Goal: Transaction & Acquisition: Purchase product/service

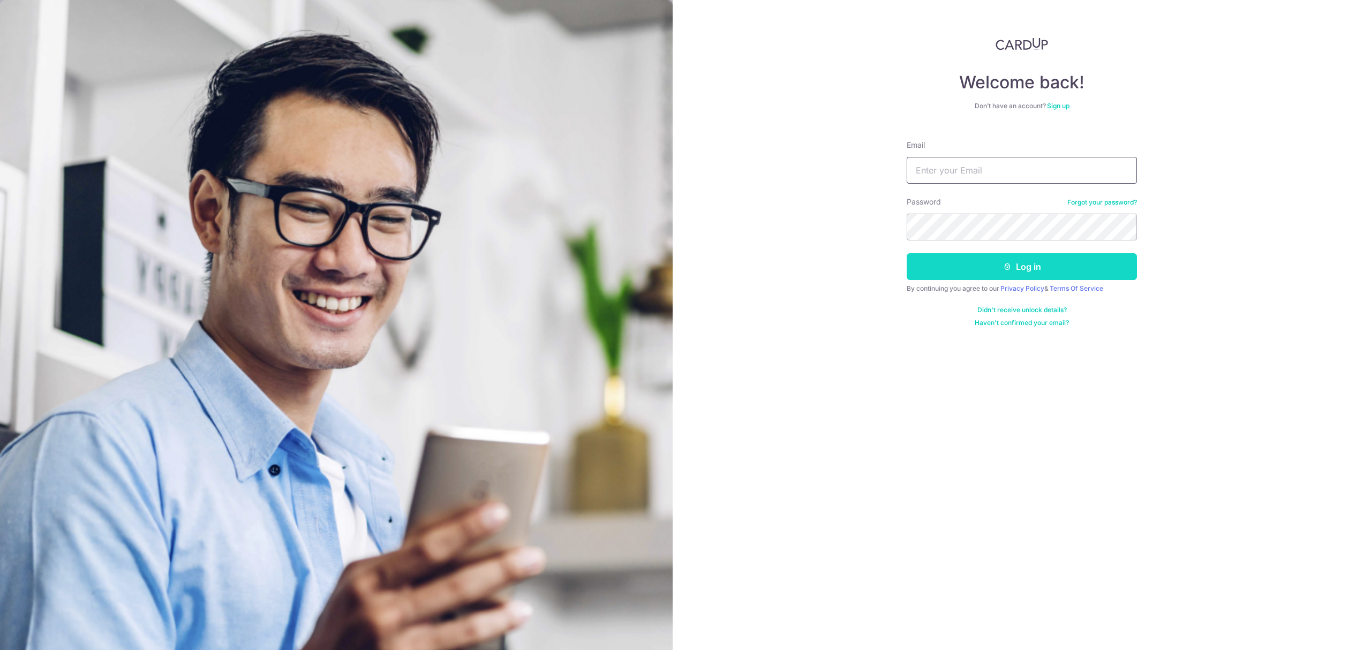
type input "tania.teng@fundingsocieties.com"
click at [1039, 262] on button "Log in" at bounding box center [1021, 266] width 230 height 27
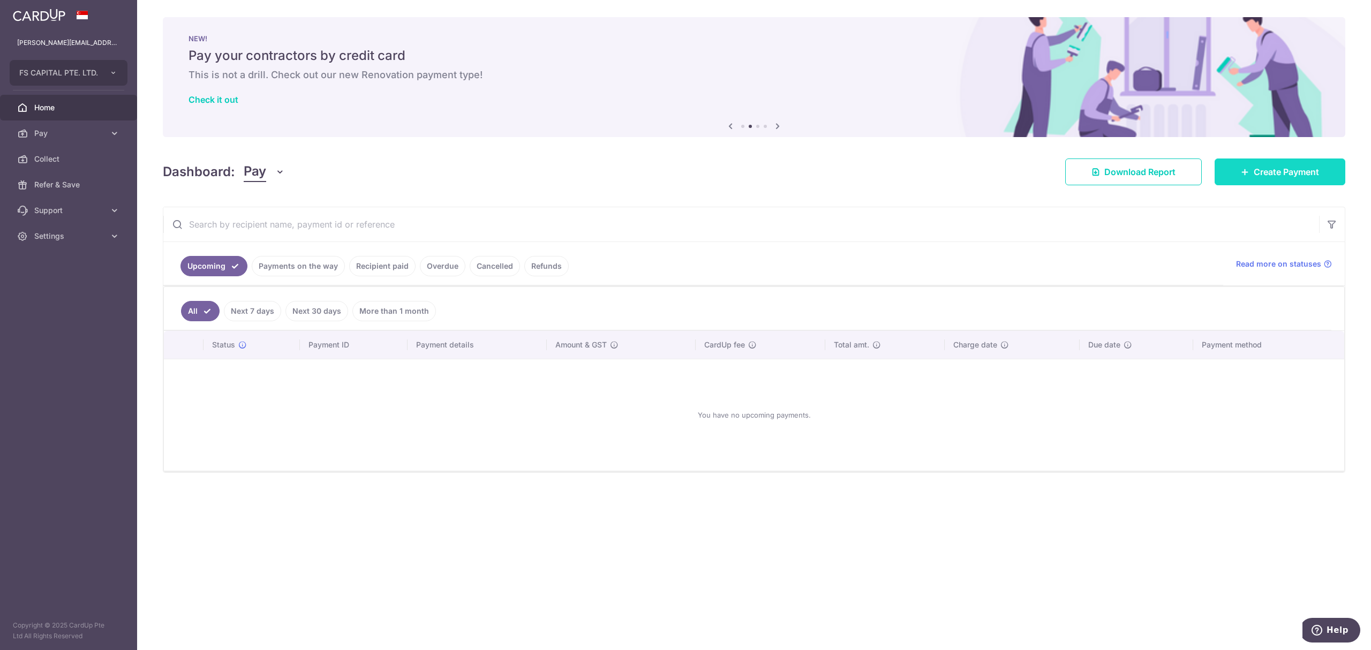
click at [1262, 168] on span "Create Payment" at bounding box center [1285, 171] width 65 height 13
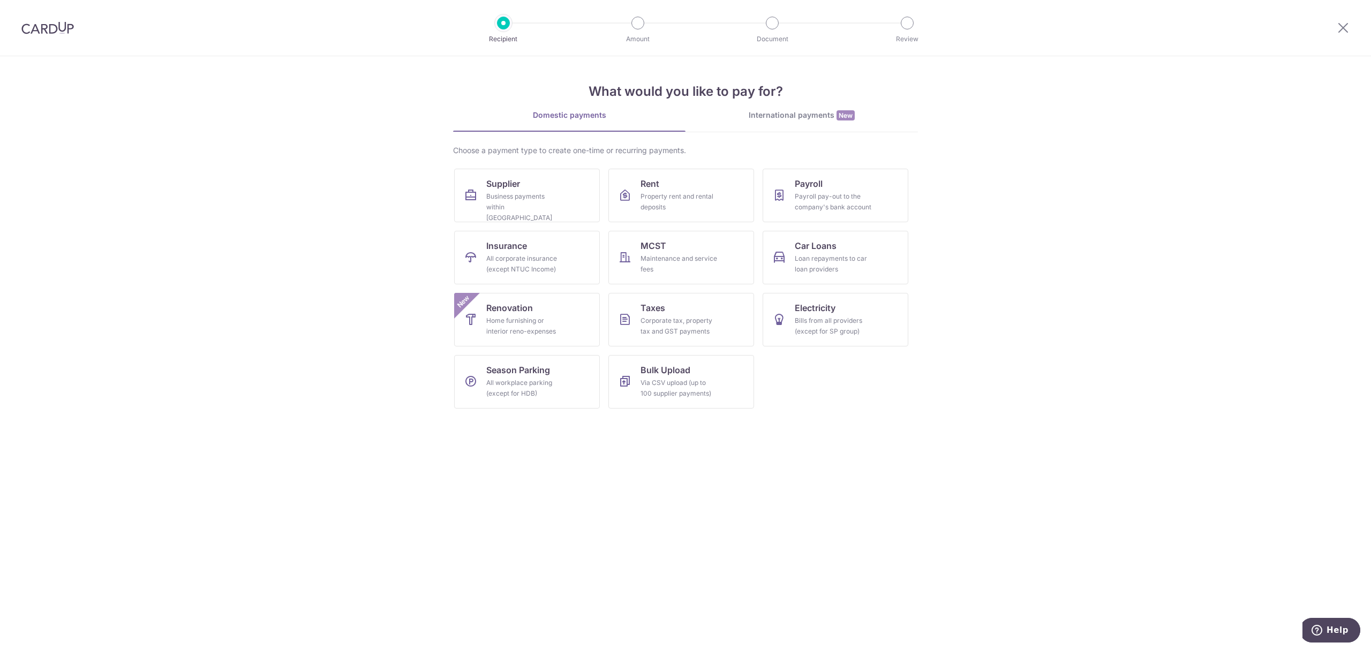
click at [803, 115] on div "International payments New" at bounding box center [801, 115] width 232 height 11
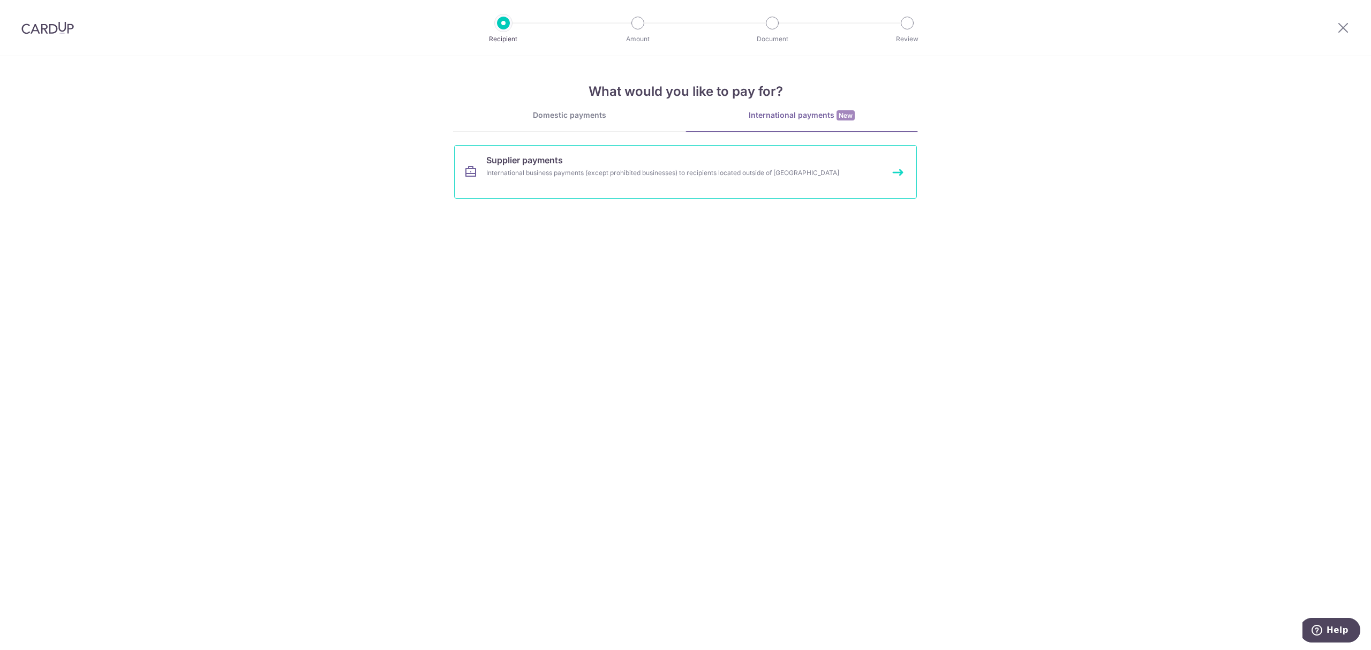
click at [622, 165] on link "Supplier payments International business payments (except prohibited businesses…" at bounding box center [685, 172] width 463 height 54
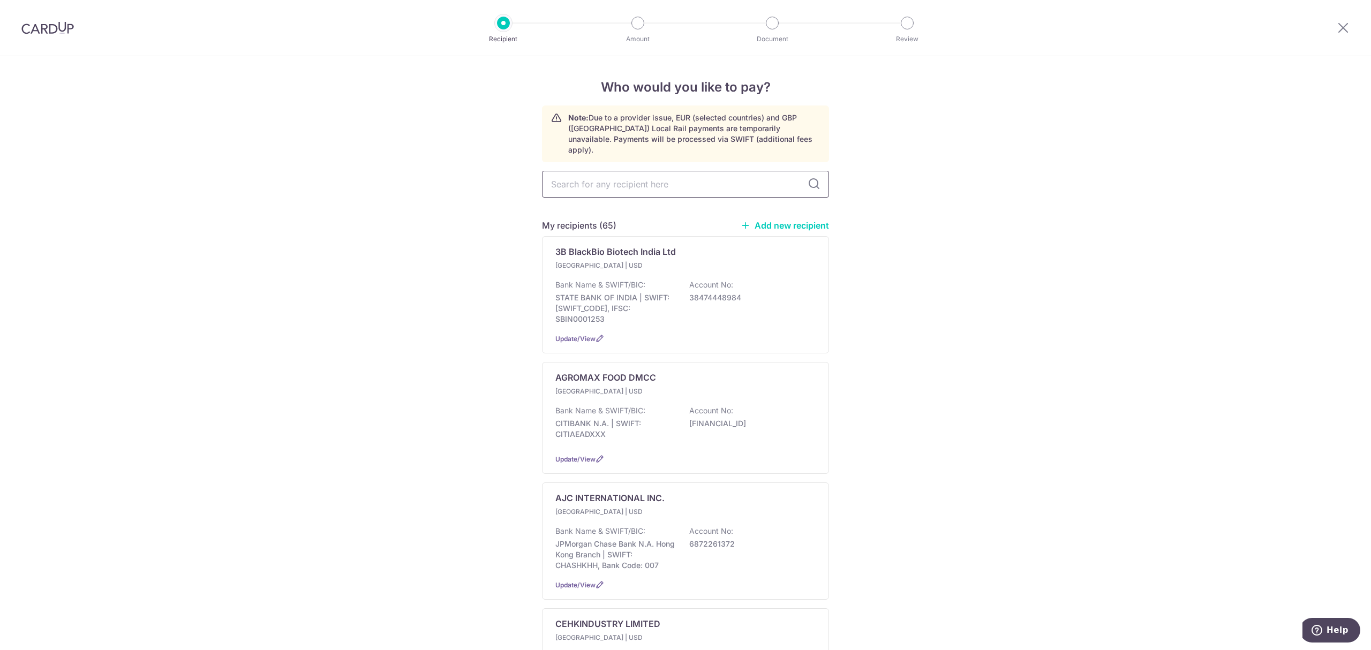
click at [604, 180] on input "text" at bounding box center [685, 184] width 287 height 27
paste input "SHENZHEN NATIONVISION OPTOELECTRONICS CO., LIMITED"
type input "SHENZHEN NATIONVISION OPTOELECTRONICS CO., LIMITED"
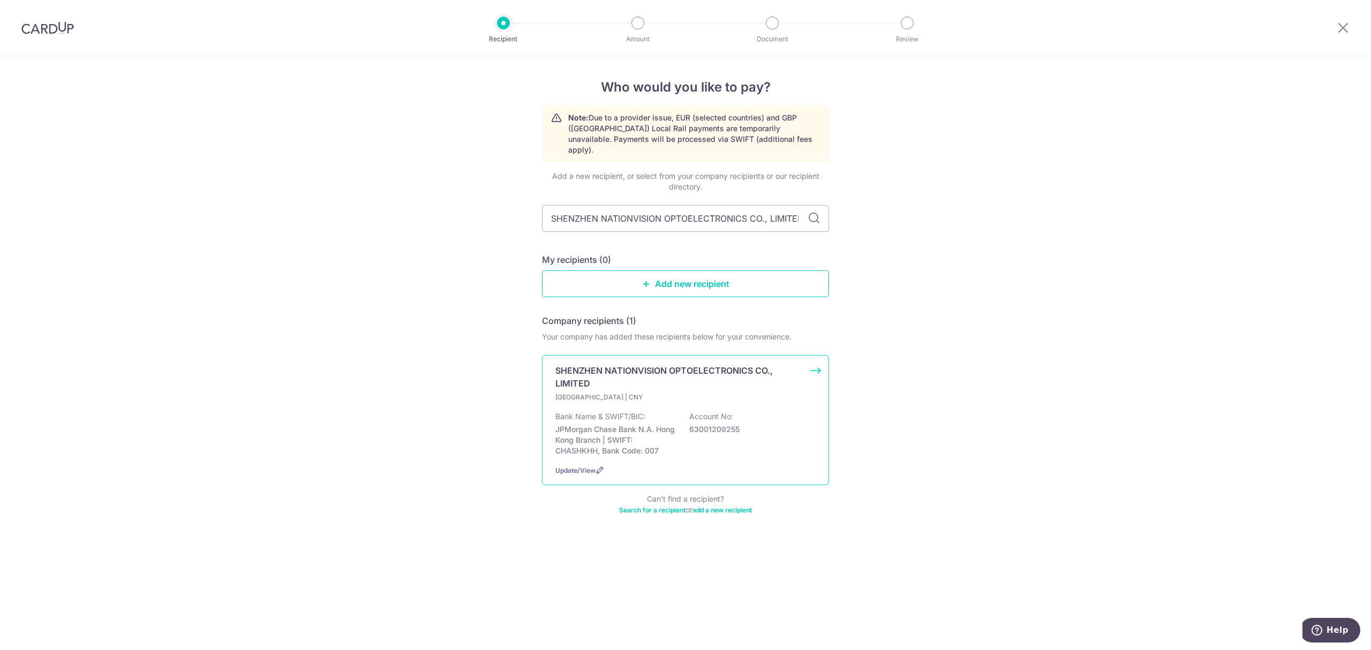
click at [676, 392] on p "Hong Kong | CNY" at bounding box center [618, 397] width 126 height 11
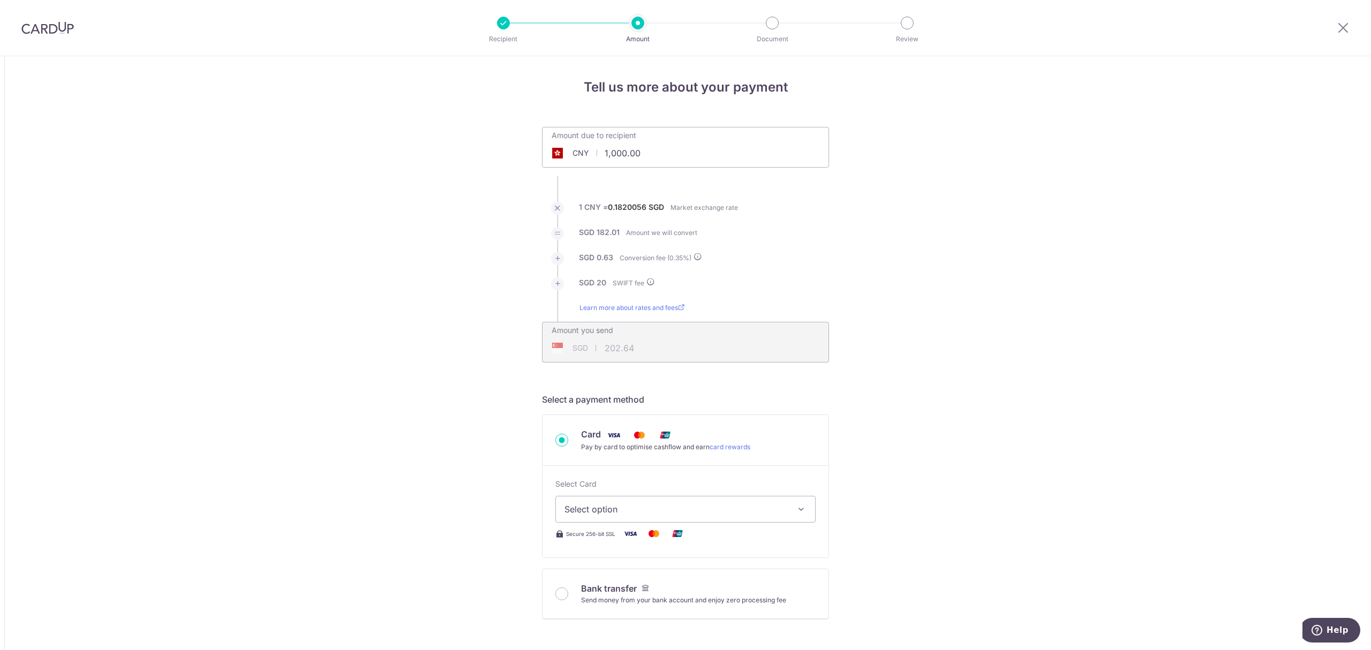
drag, startPoint x: 662, startPoint y: 150, endPoint x: 478, endPoint y: 139, distance: 184.5
paste input "88,940.58"
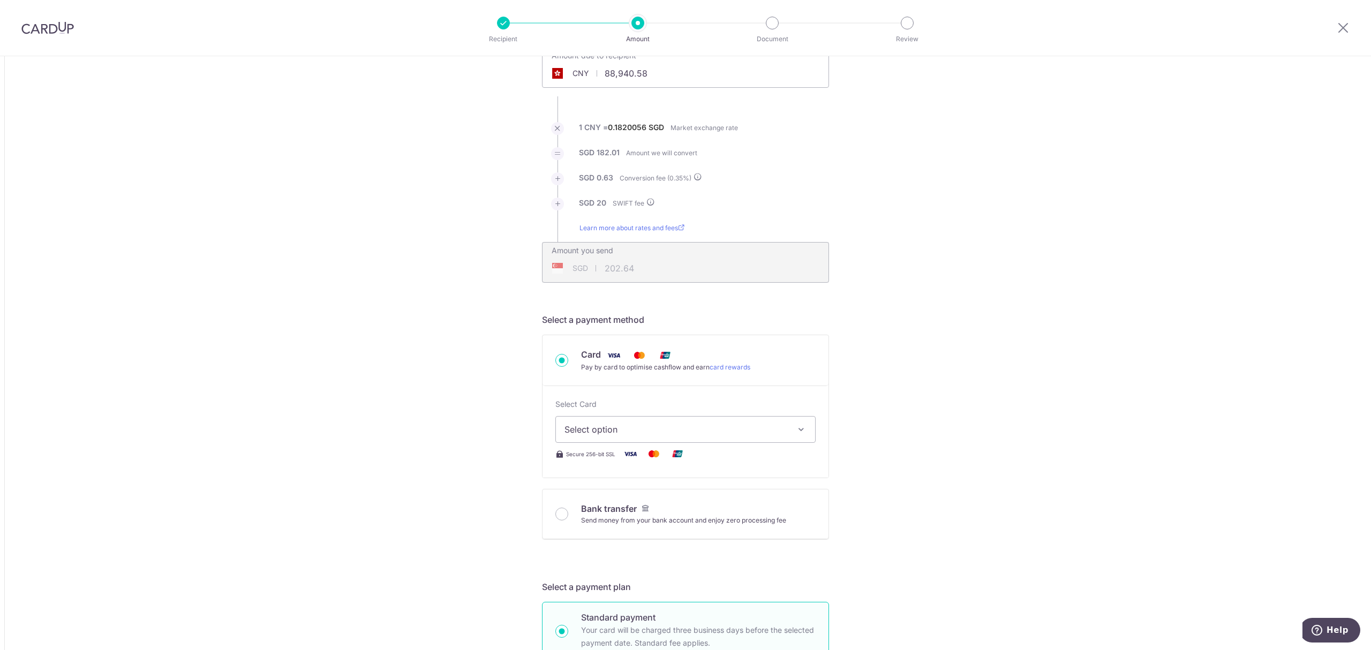
scroll to position [285, 0]
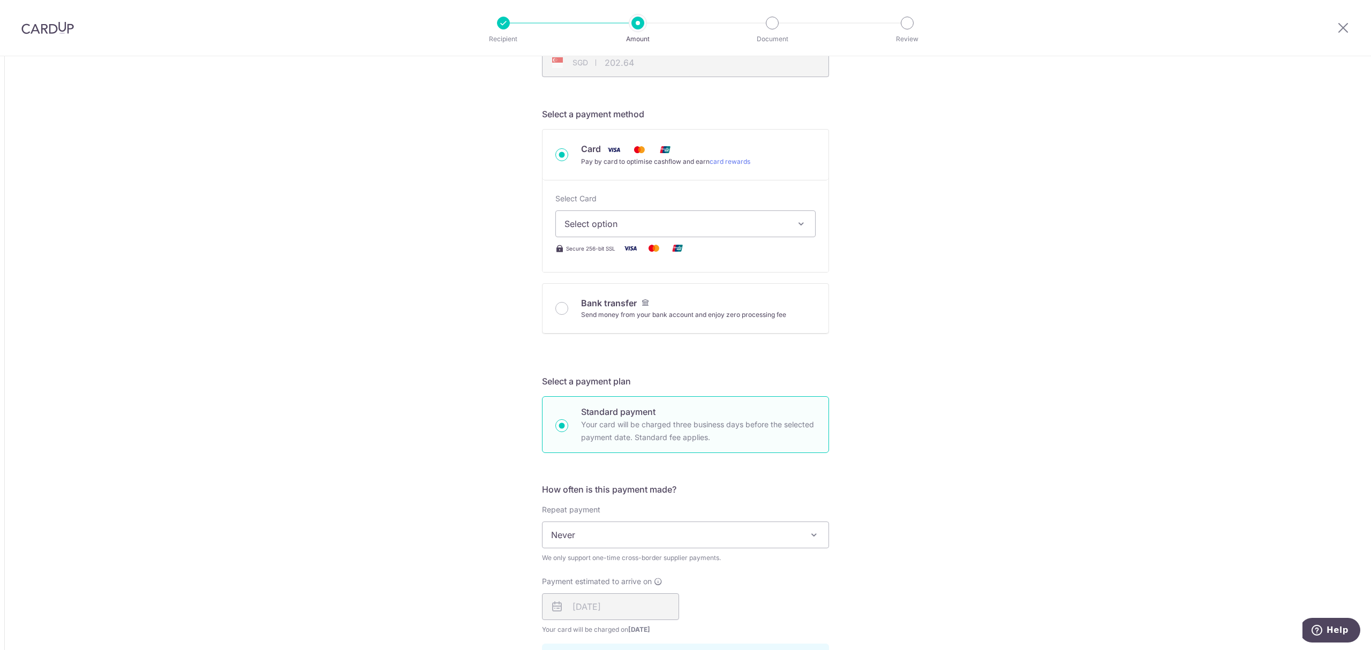
click at [555, 307] on input "Bank transfer Send money from your bank account and enjoy zero processing fee" at bounding box center [561, 308] width 13 height 13
type input "88,940.58"
type input "16,264.04"
radio input "true"
click at [557, 504] on label "Repeat payment" at bounding box center [571, 509] width 58 height 11
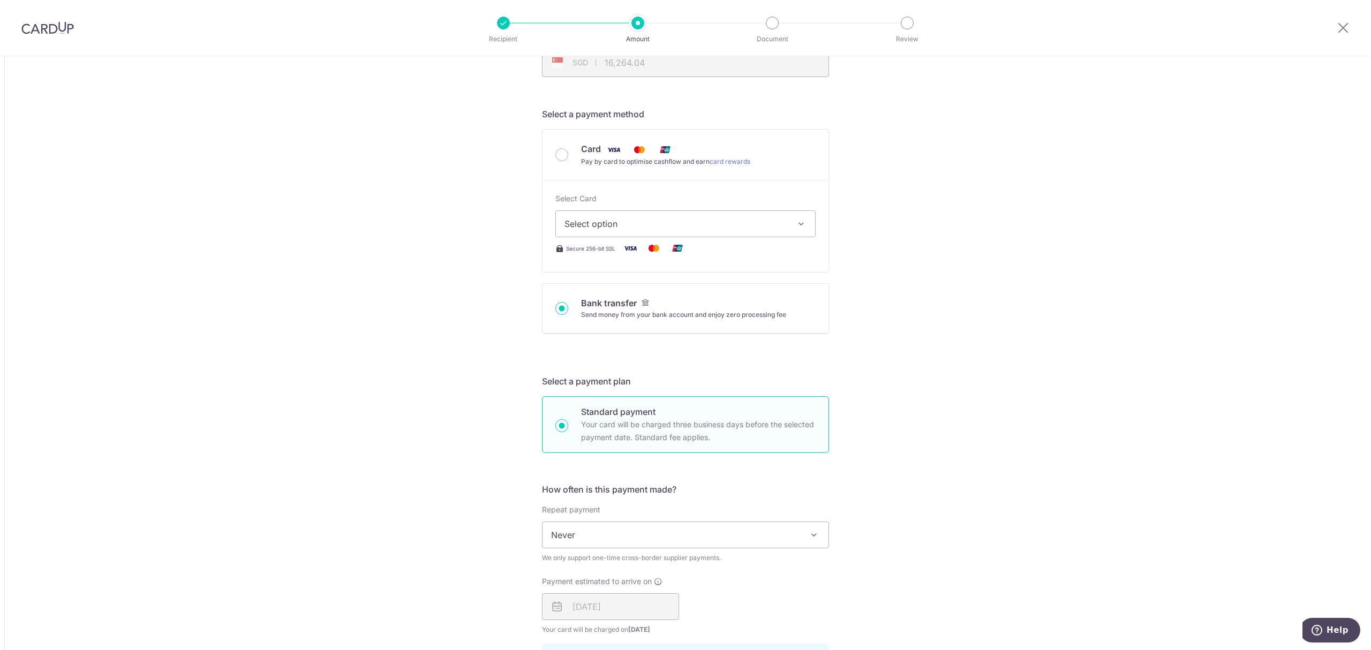
type input "88,940.58"
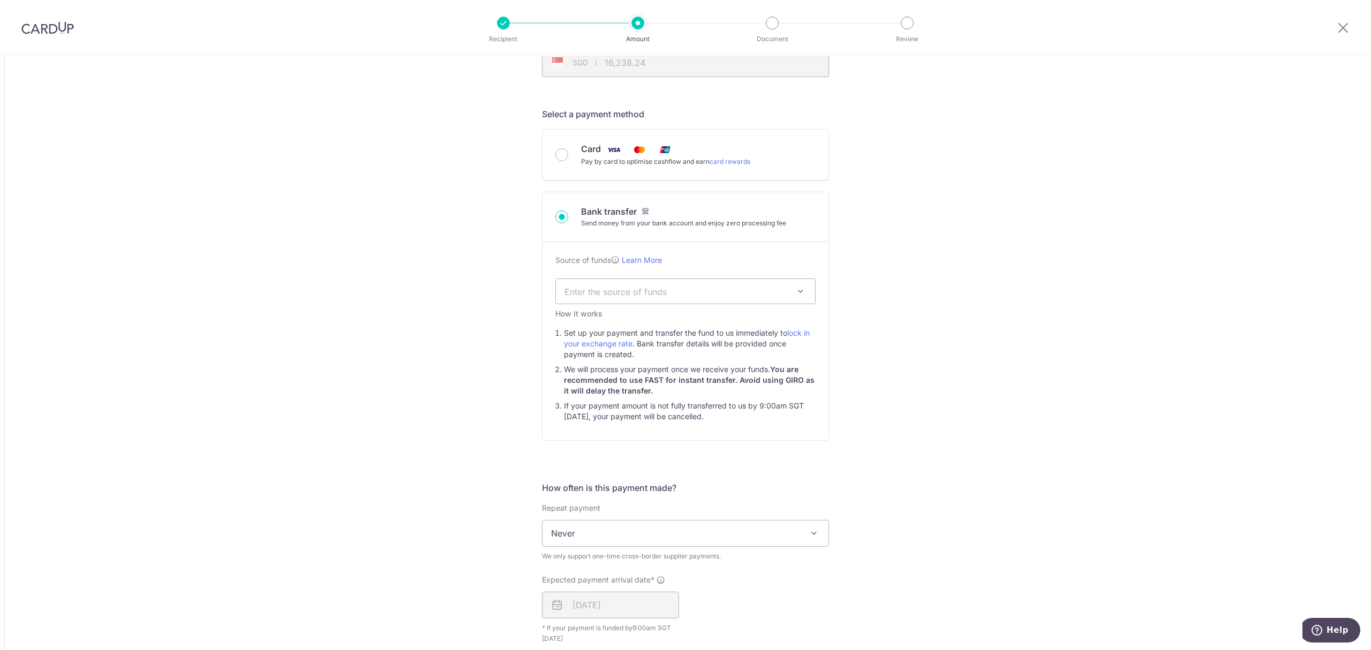
type input "16,263.99"
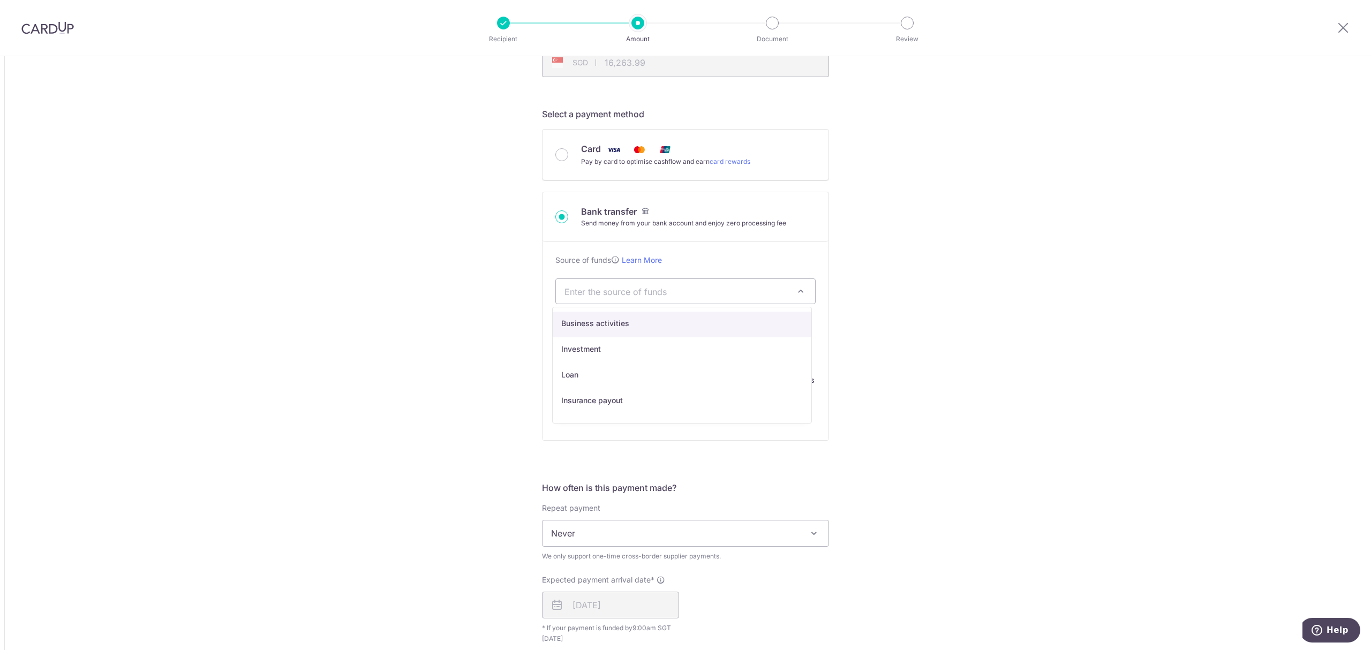
click at [675, 294] on span "Enter the source of funds" at bounding box center [676, 291] width 225 height 12
select select "2"
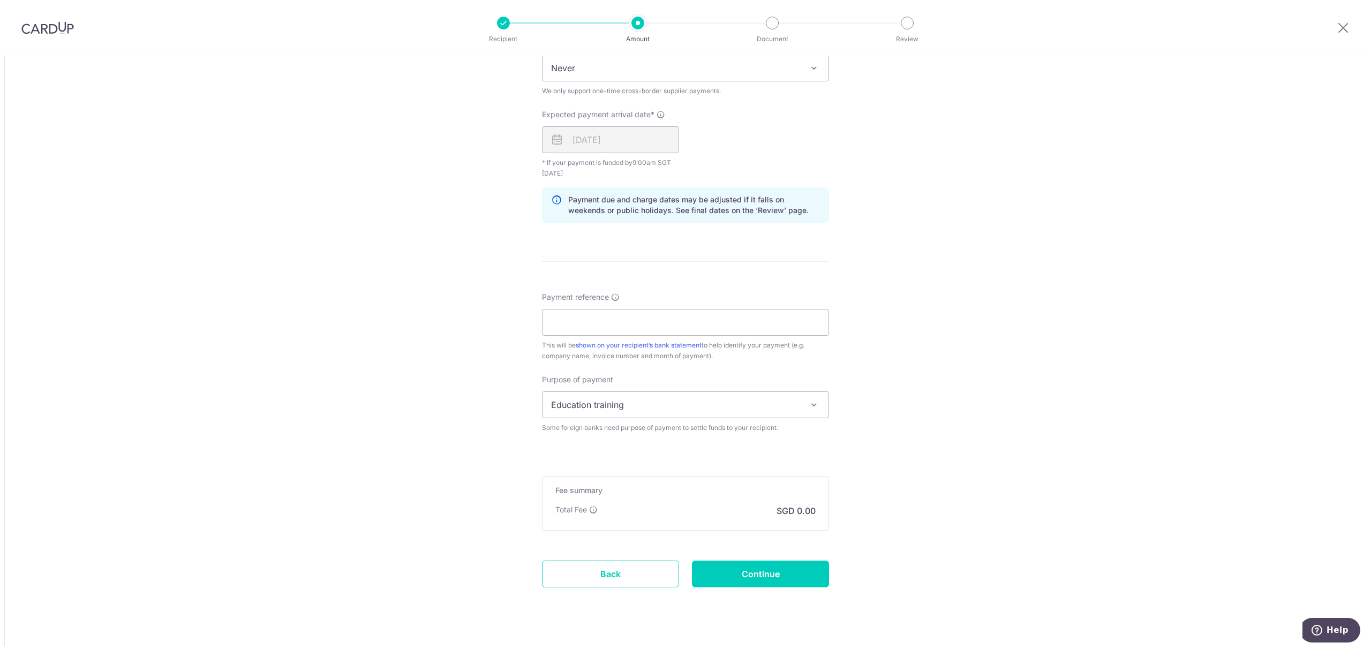
scroll to position [770, 0]
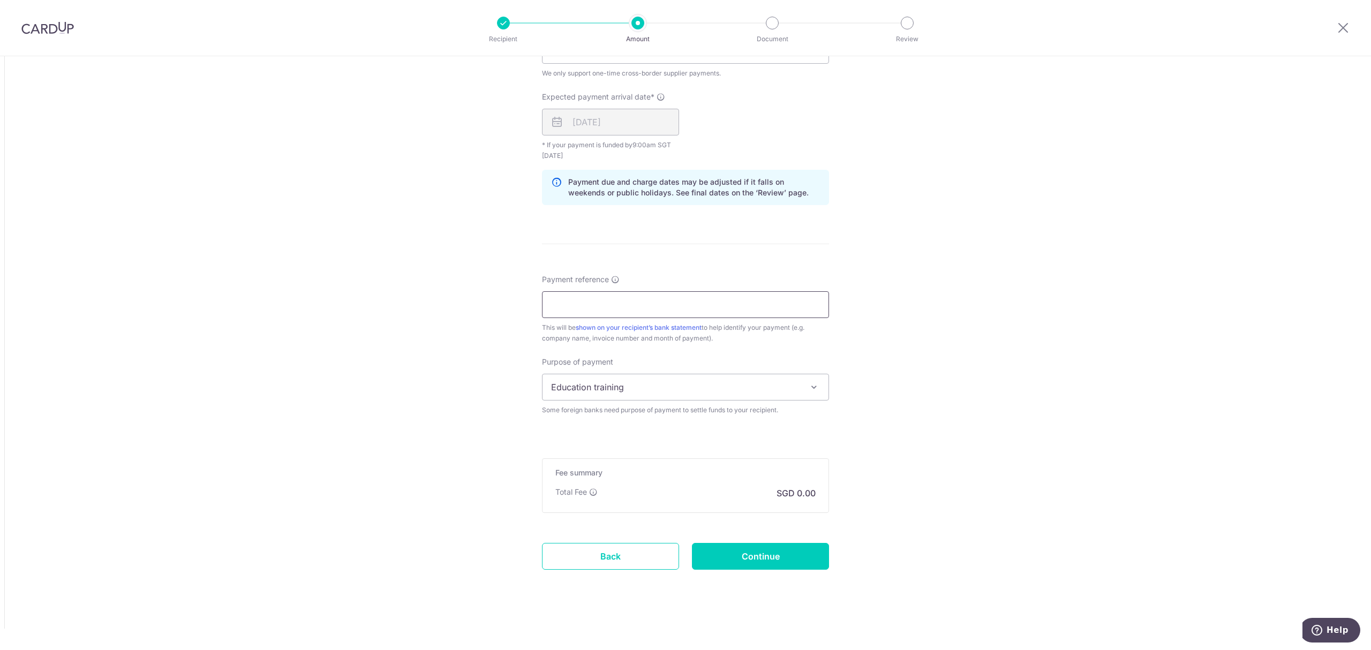
click at [607, 302] on input "Payment reference" at bounding box center [685, 304] width 287 height 27
type input "ZOOM VISUAL INVOICES"
click at [622, 384] on span "Education training" at bounding box center [685, 387] width 286 height 26
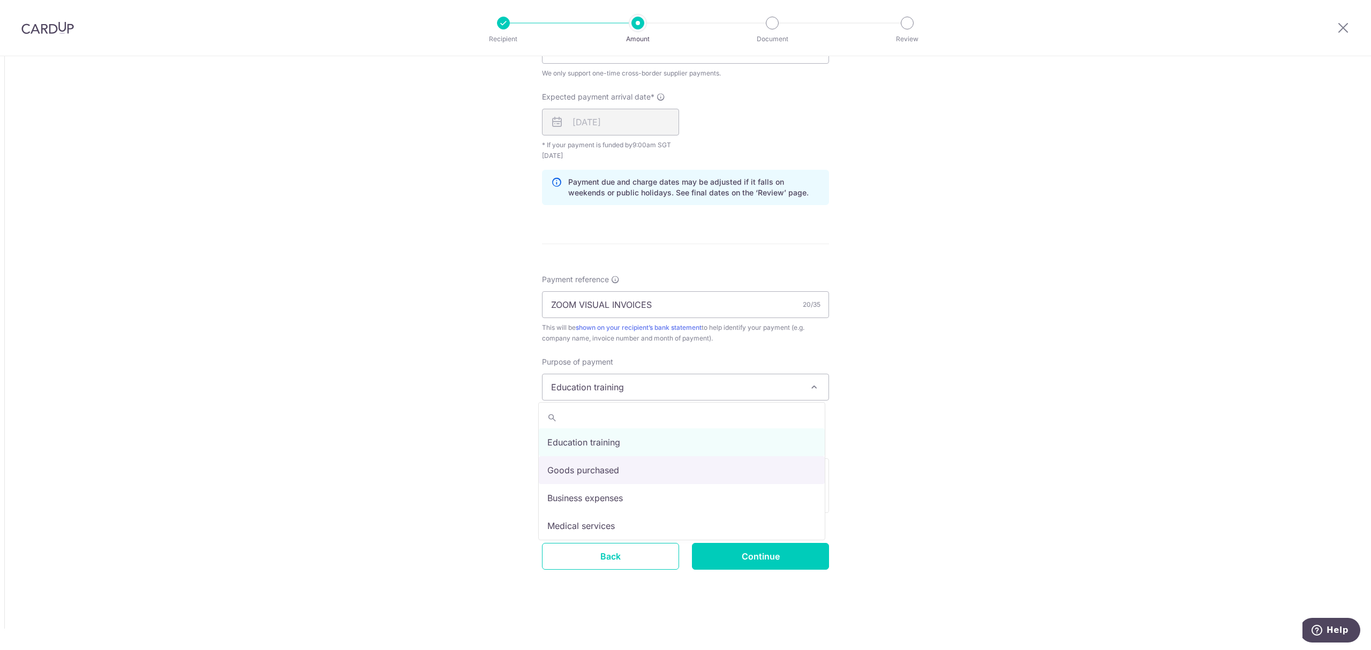
select select "Goods purchased"
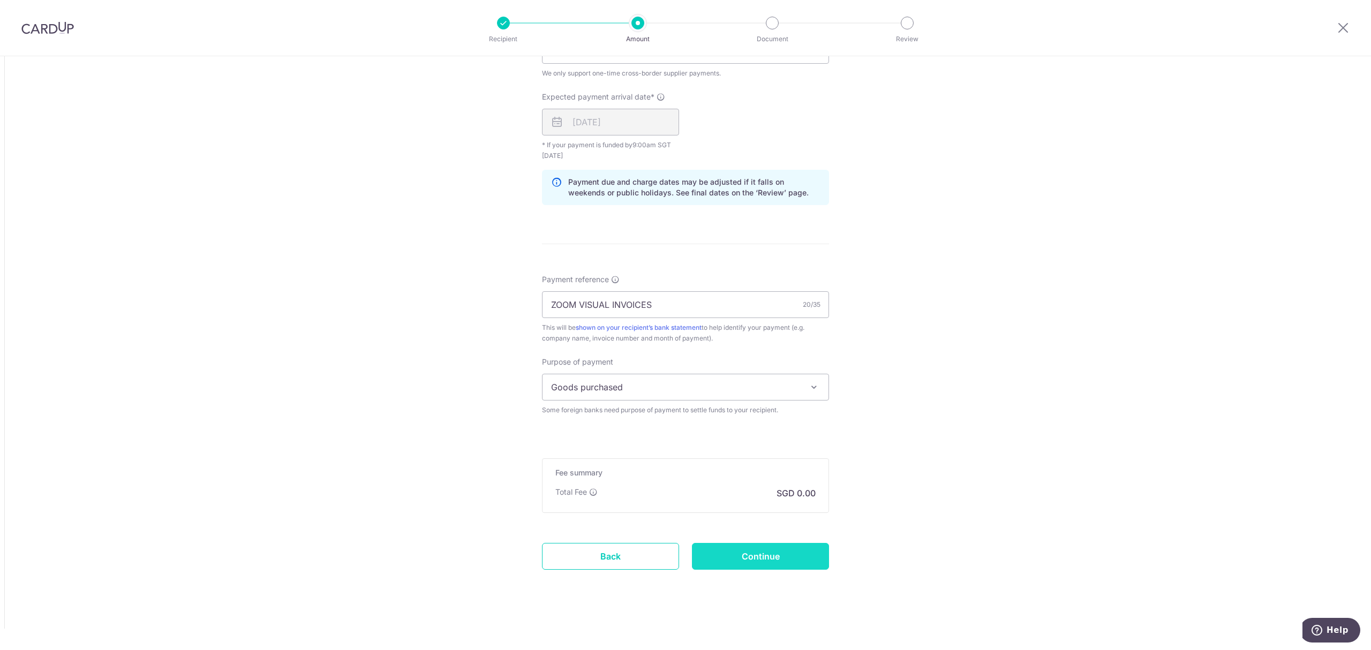
click at [776, 564] on input "Continue" at bounding box center [760, 556] width 137 height 27
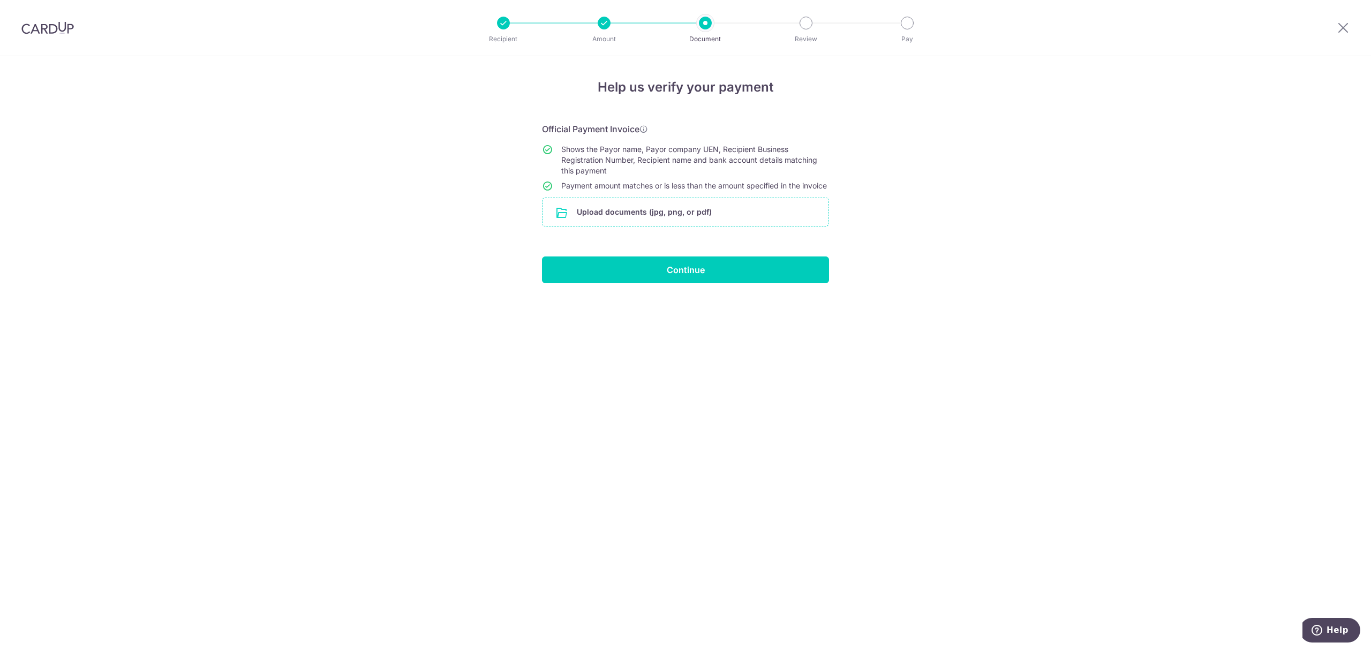
click at [649, 225] on input "file" at bounding box center [685, 212] width 286 height 28
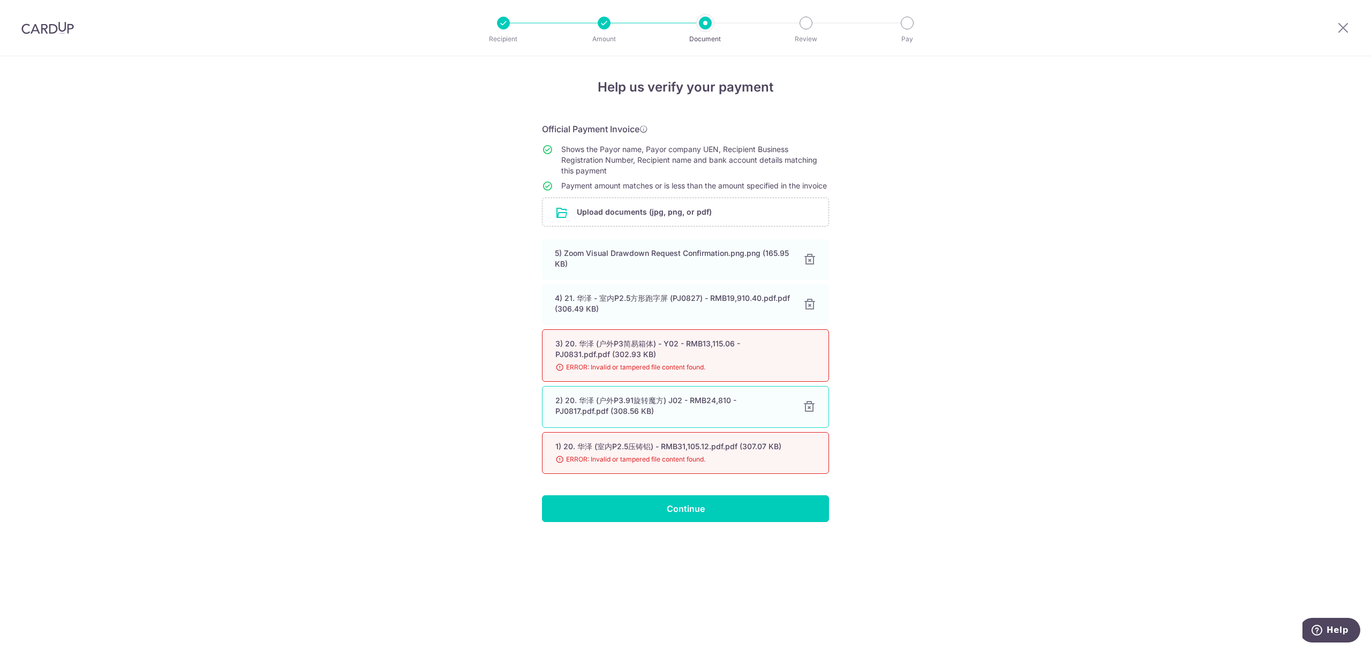
click at [808, 413] on div at bounding box center [809, 406] width 13 height 13
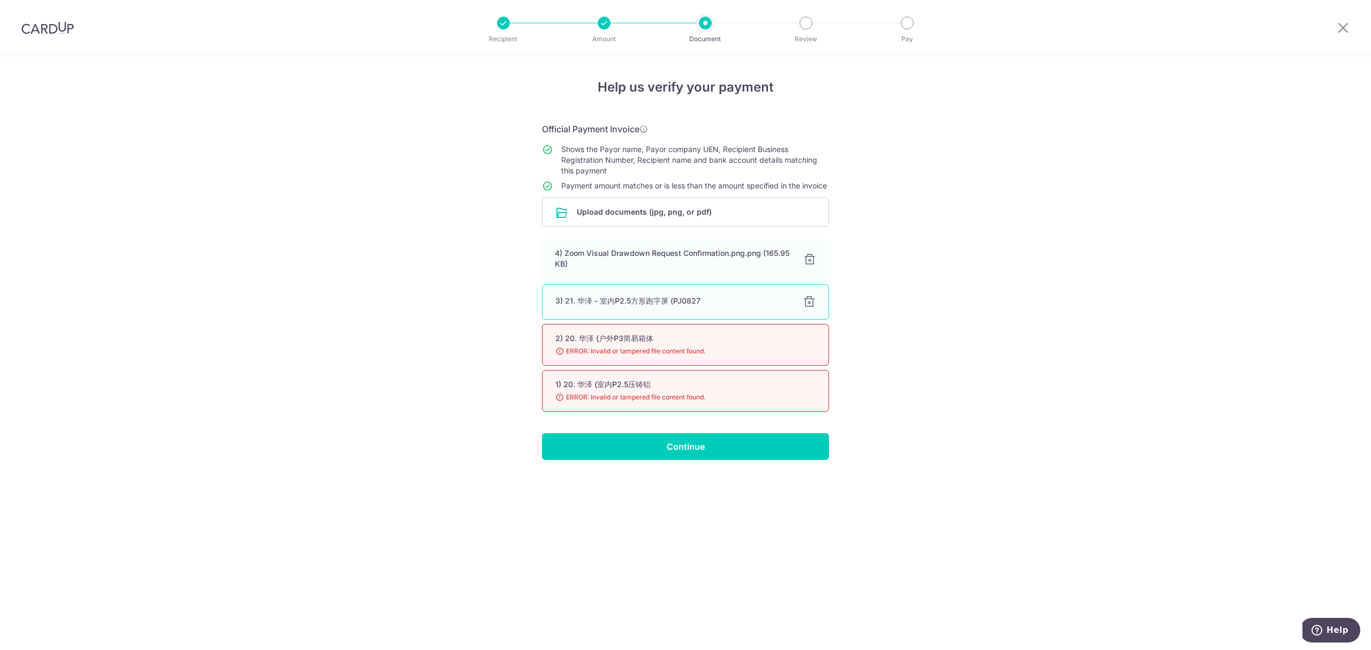
click at [807, 308] on div at bounding box center [809, 302] width 13 height 13
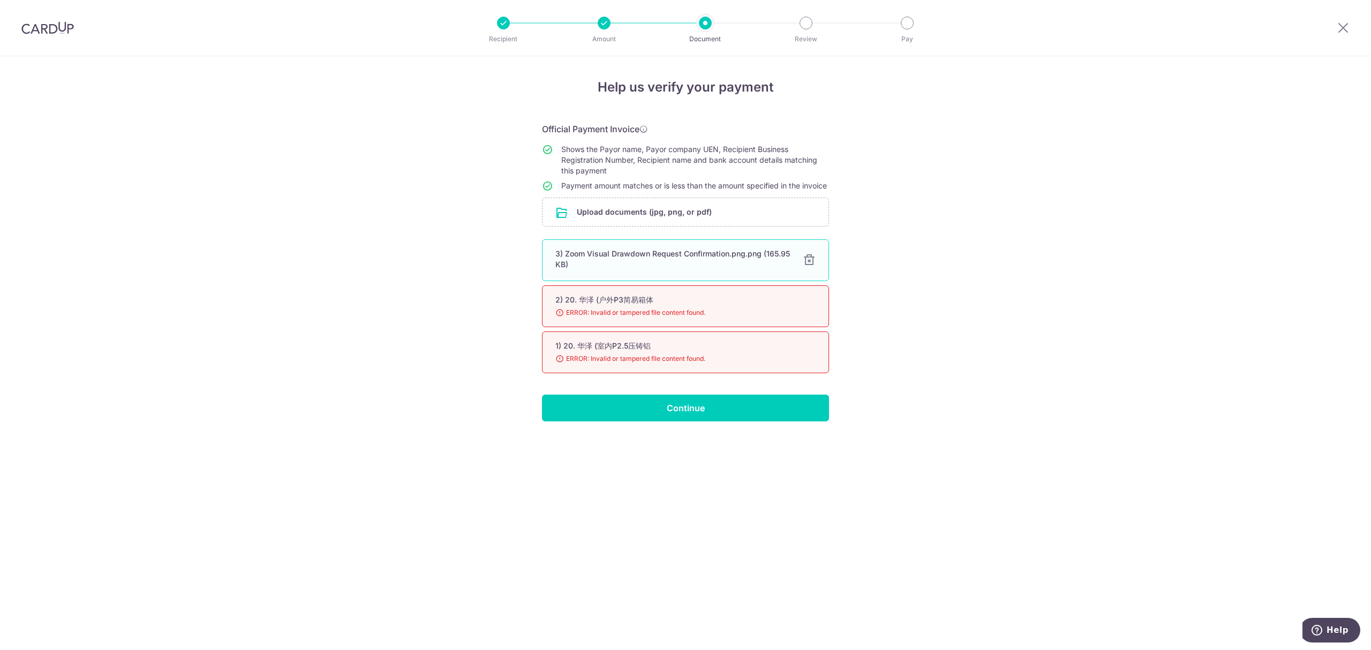
click at [810, 267] on div at bounding box center [809, 260] width 13 height 13
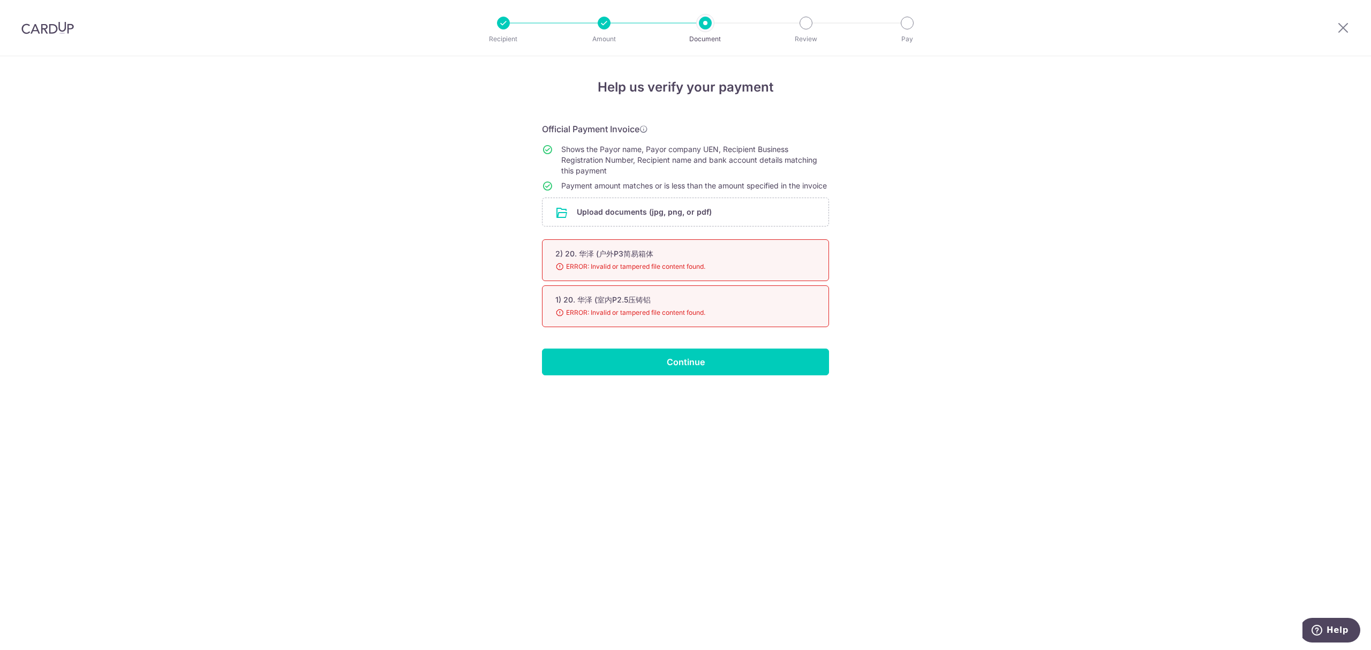
click at [992, 343] on div "Help us verify your payment Official Payment Invoice Shows the Payor name, Payo…" at bounding box center [685, 353] width 1371 height 594
click at [659, 220] on input "file" at bounding box center [685, 212] width 286 height 28
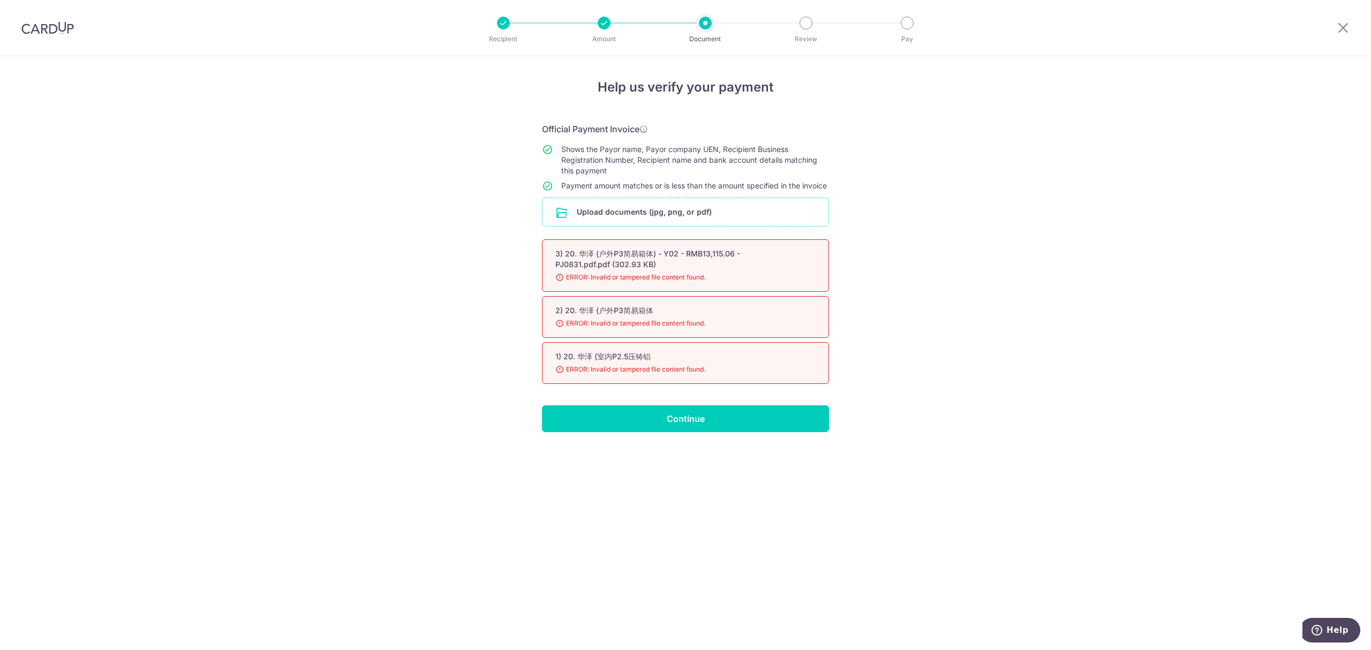
click at [105, 95] on div "Help us verify your payment Official Payment Invoice Shows the Payor name, Payo…" at bounding box center [685, 353] width 1371 height 594
click at [647, 215] on input "file" at bounding box center [685, 212] width 286 height 28
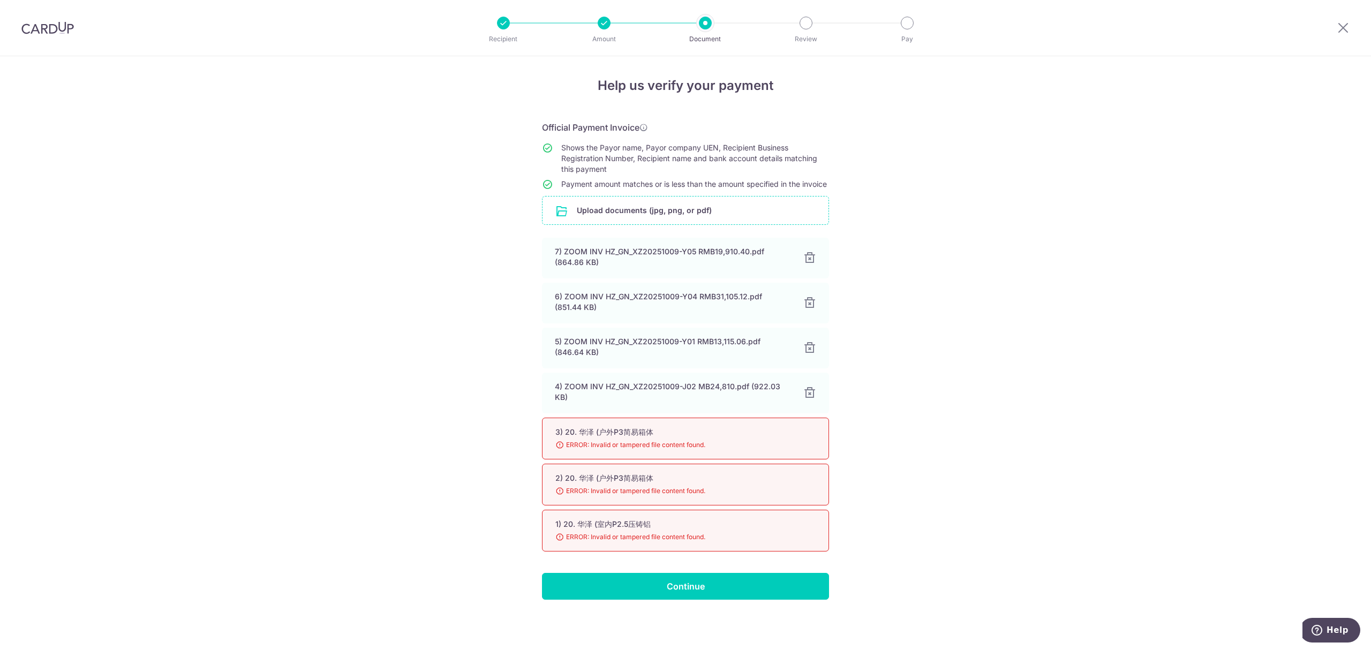
scroll to position [13, 0]
click at [696, 585] on input "Continue" at bounding box center [685, 586] width 287 height 27
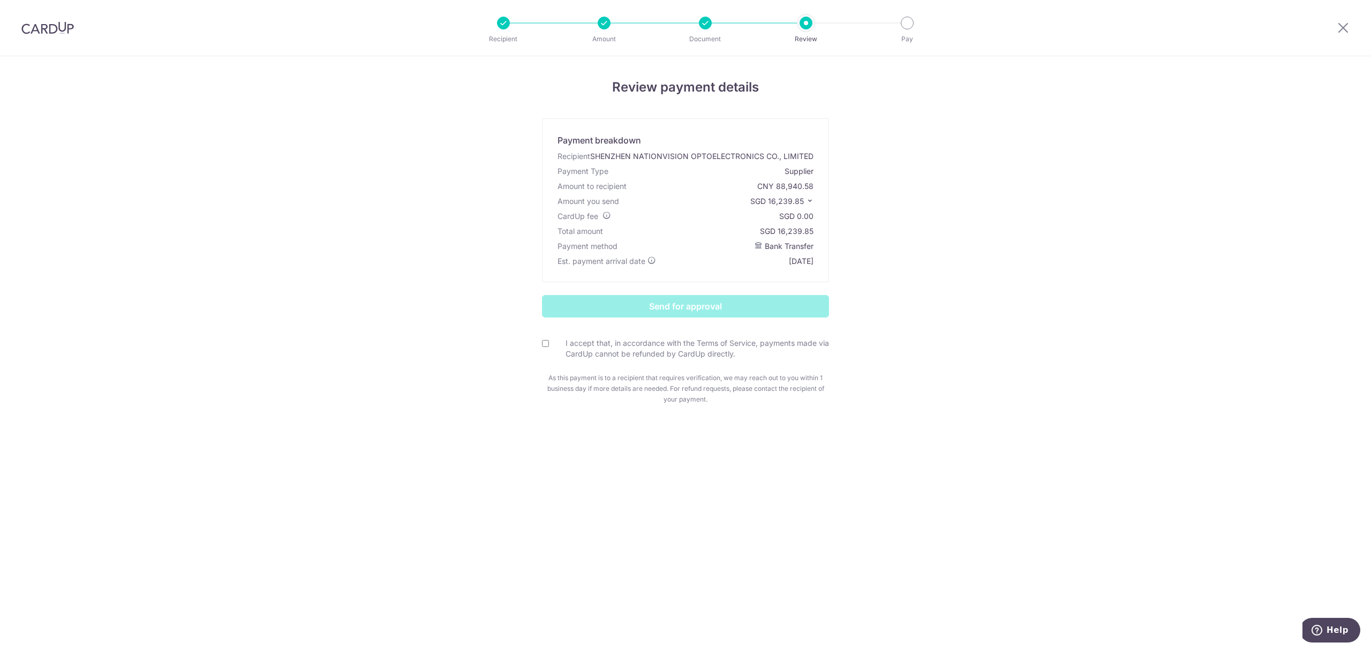
click at [545, 341] on input "I accept that, in accordance with the Terms of Service, payments made via CardU…" at bounding box center [545, 343] width 7 height 7
checkbox input "true"
click at [283, 471] on div "Review payment details Payment breakdown Recipient SHENZHEN NATIONVISION OPTOEL…" at bounding box center [685, 353] width 1371 height 594
click at [703, 315] on input "Send for approval" at bounding box center [685, 306] width 287 height 22
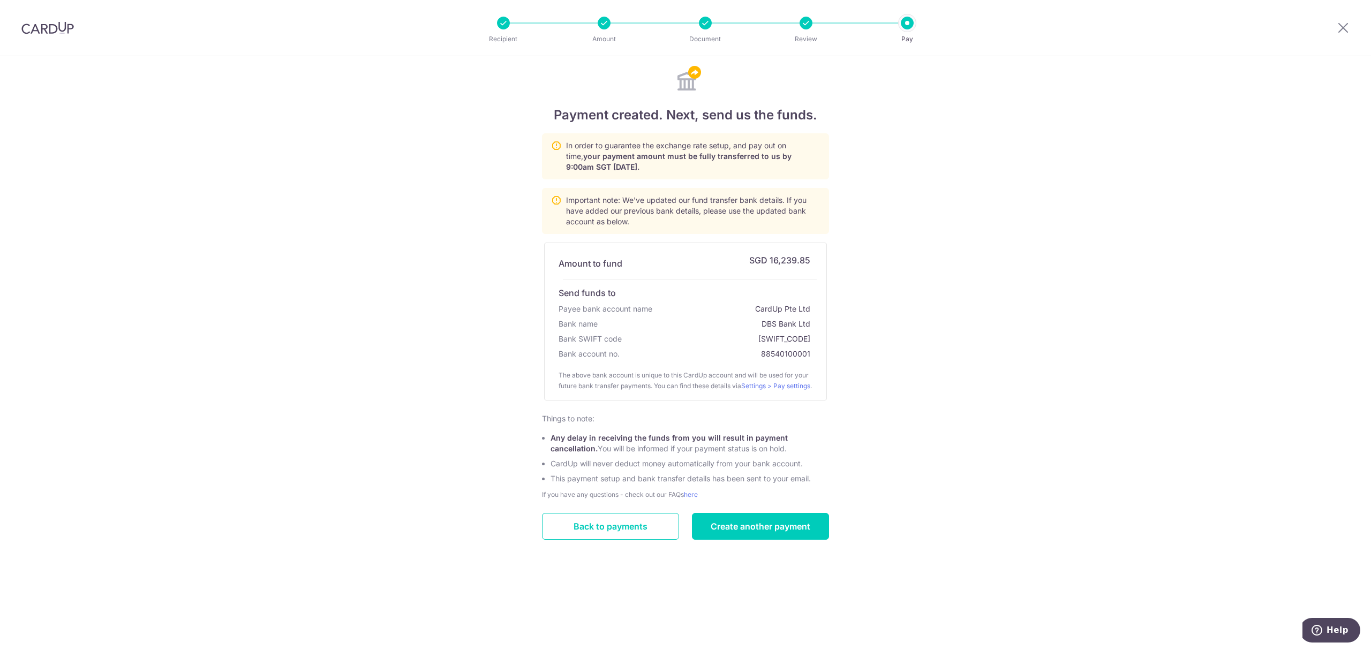
click at [1350, 29] on div at bounding box center [1343, 28] width 56 height 56
click at [1337, 28] on icon at bounding box center [1342, 27] width 13 height 13
